Goal: Check status: Check status

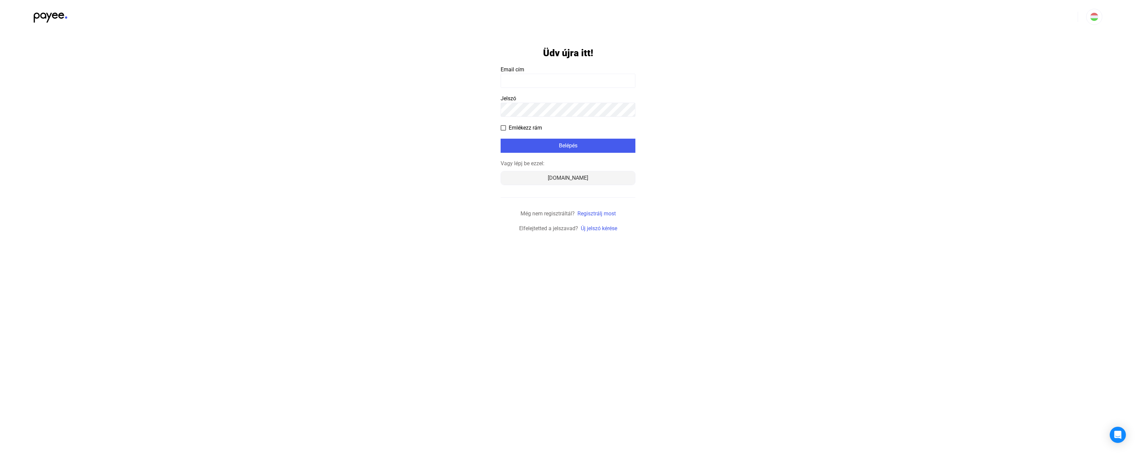
click at [569, 180] on div "[DOMAIN_NAME]" at bounding box center [568, 178] width 130 height 8
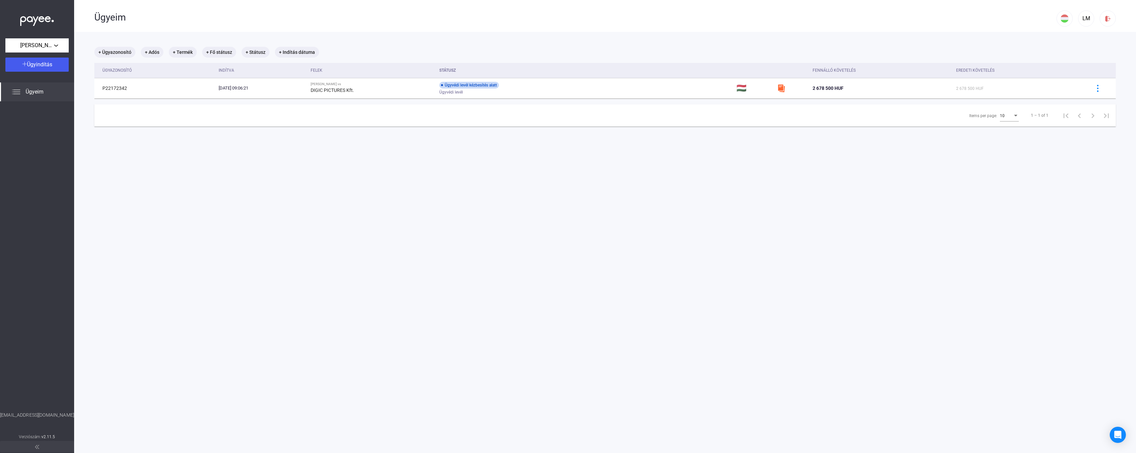
click at [529, 199] on main "+ Ügyazonosító + Adós + Termék + Fő státusz + Státusz + Indítás dátuma Ügyazono…" at bounding box center [604, 258] width 1061 height 453
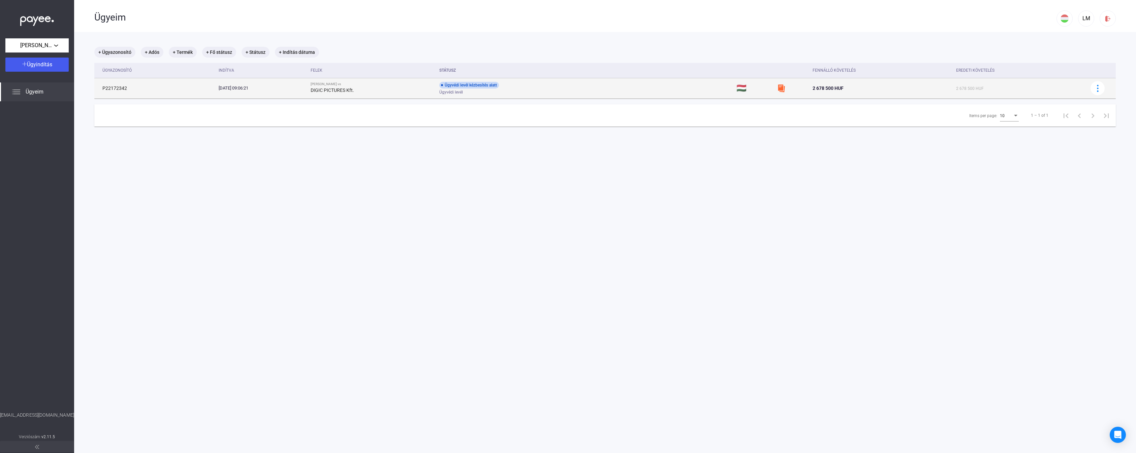
click at [499, 88] on div "Ügyvédi levél kézbesítés alatt" at bounding box center [469, 85] width 60 height 7
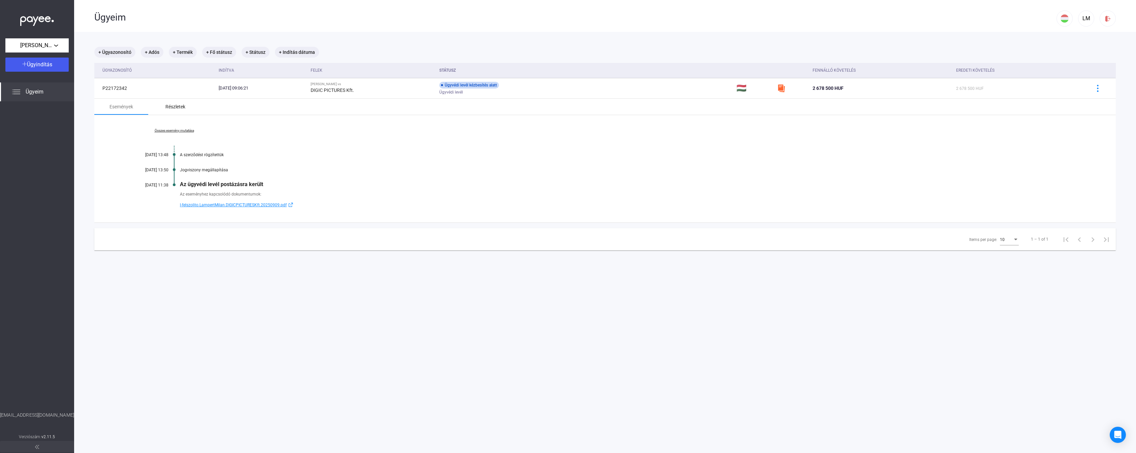
click at [172, 110] on div "Részletek" at bounding box center [175, 107] width 20 height 8
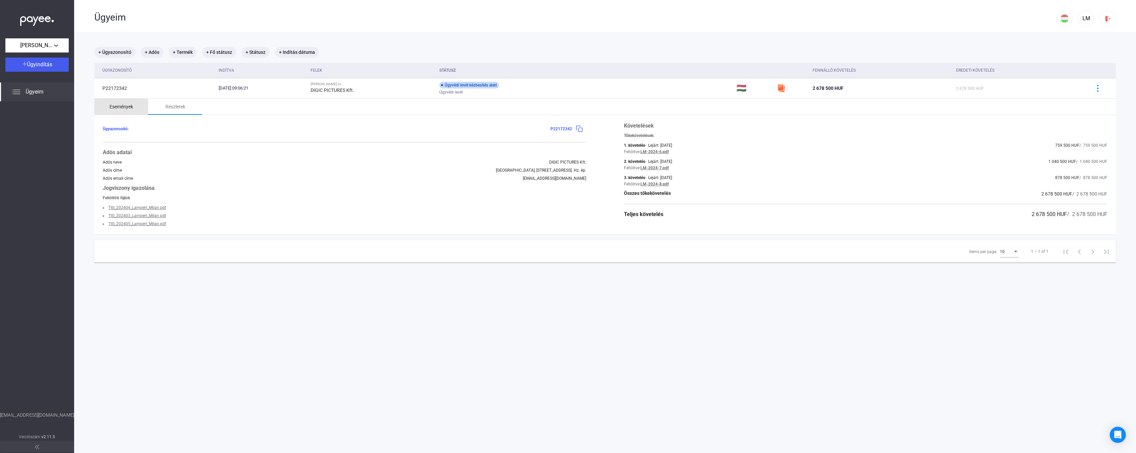
click at [117, 109] on div "Események" at bounding box center [121, 107] width 24 height 8
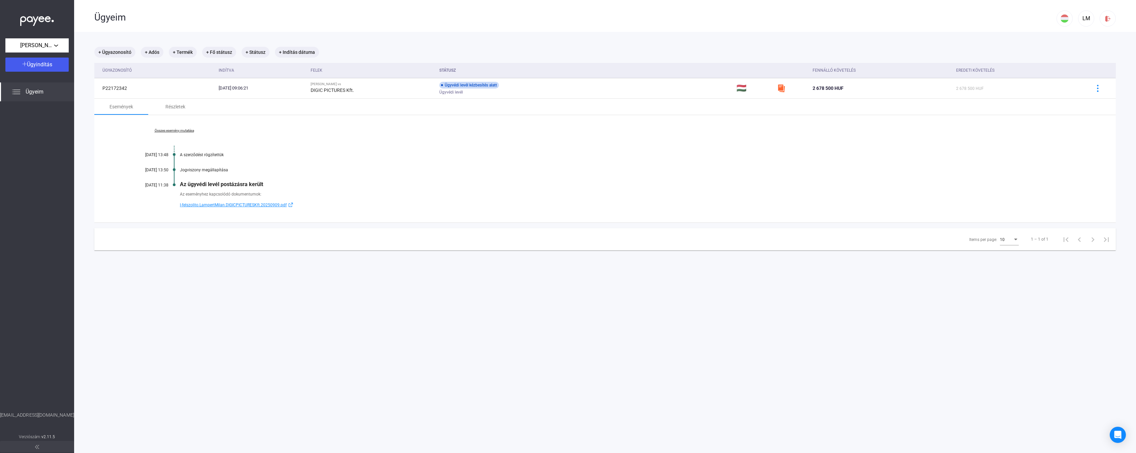
drag, startPoint x: 178, startPoint y: 157, endPoint x: 252, endPoint y: 171, distance: 75.4
click at [250, 169] on div "Összes esemény mutatása [DATE] 13:48 A szerződést rögzítettük [DATE] 13:50 Jogv…" at bounding box center [604, 168] width 1021 height 107
click at [256, 171] on div "Jogviszony megállapítása" at bounding box center [631, 170] width 902 height 5
click at [740, 339] on main "+ Ügyazonosító + Adós + Termék + Fő státusz + Státusz + Indítás dátuma Ügyazono…" at bounding box center [604, 258] width 1061 height 453
